Goal: Participate in discussion: Engage in conversation with other users on a specific topic

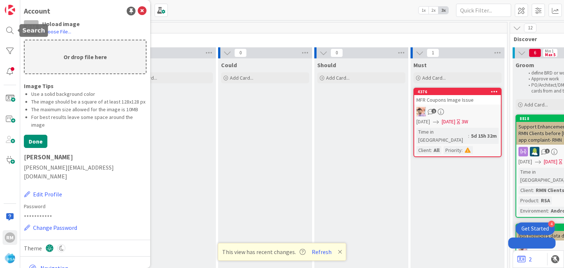
click at [9, 27] on div at bounding box center [10, 30] width 15 height 15
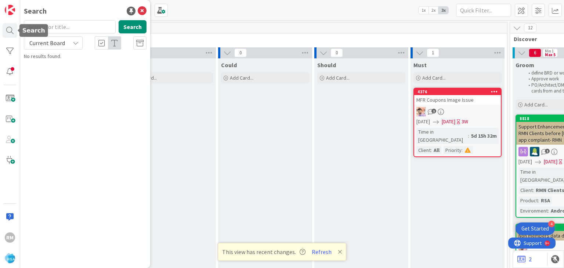
scroll to position [37, 998]
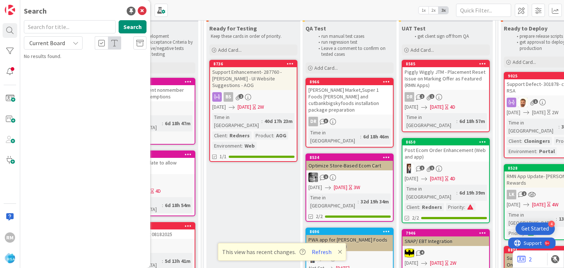
click at [56, 26] on input "text" at bounding box center [70, 26] width 92 height 13
type input "8787"
click at [60, 65] on span "Lowes Market APP Update -" at bounding box center [82, 64] width 61 height 7
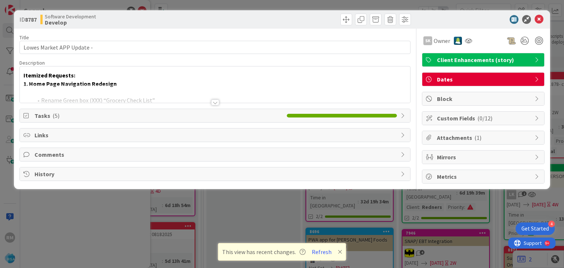
click at [67, 155] on span "Comments" at bounding box center [216, 154] width 362 height 9
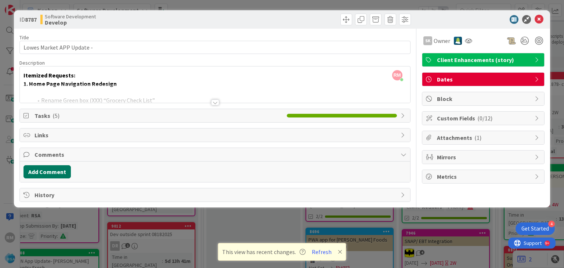
click at [53, 166] on button "Add Comment" at bounding box center [47, 171] width 47 height 13
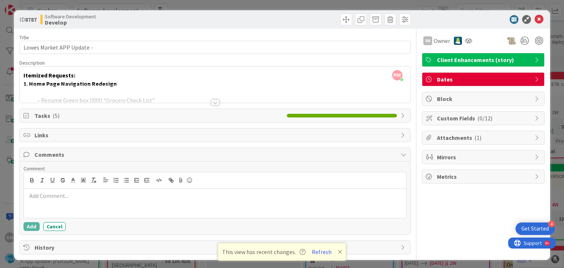
click at [109, 195] on p at bounding box center [215, 196] width 376 height 8
click at [465, 42] on icon at bounding box center [468, 41] width 7 height 6
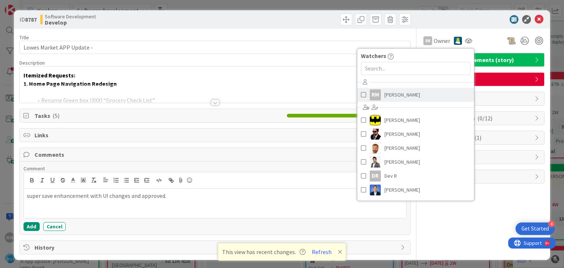
click at [402, 97] on span "[PERSON_NAME]" at bounding box center [403, 94] width 36 height 11
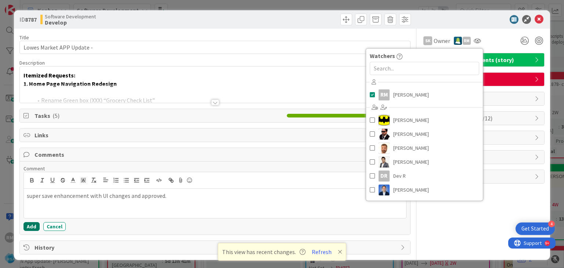
click at [29, 225] on button "Add" at bounding box center [32, 226] width 16 height 9
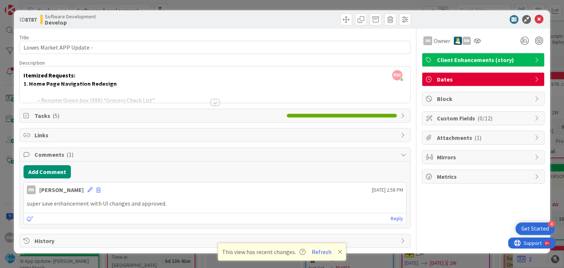
click at [214, 103] on div at bounding box center [215, 103] width 8 height 6
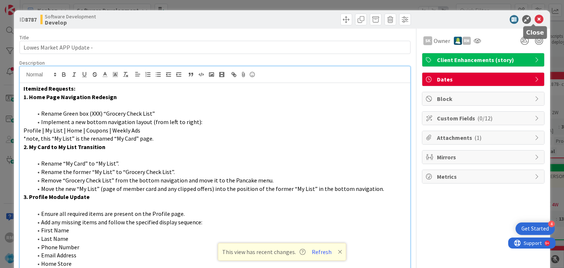
click at [535, 21] on icon at bounding box center [539, 19] width 9 height 9
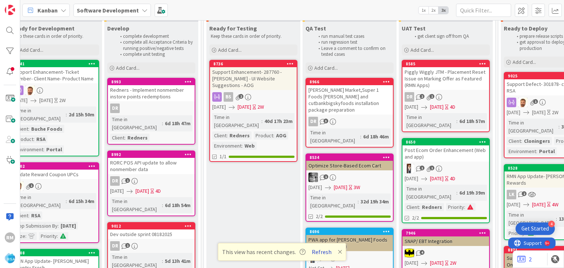
click at [318, 251] on button "Refresh" at bounding box center [321, 252] width 25 height 10
